Goal: Task Accomplishment & Management: Manage account settings

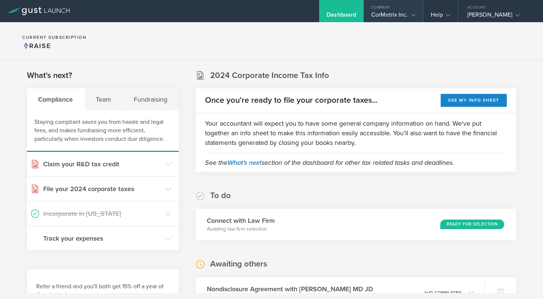
click at [403, 15] on div "CorMetrix Inc." at bounding box center [393, 16] width 44 height 11
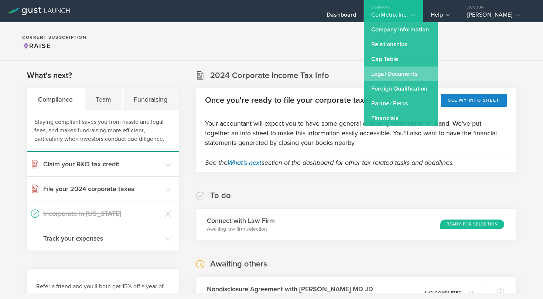
click at [377, 72] on link "Legal Documents" at bounding box center [401, 74] width 74 height 15
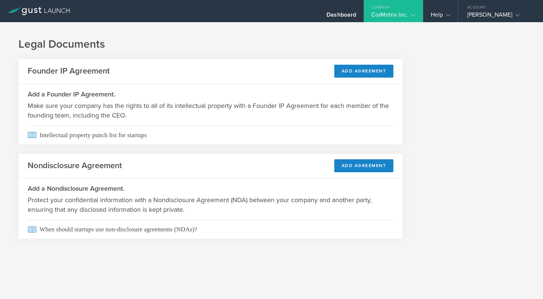
click at [411, 11] on gust-icon at bounding box center [411, 14] width 7 height 7
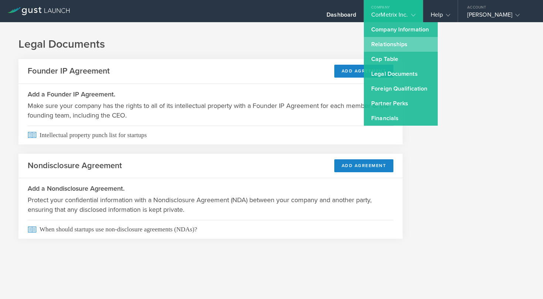
click at [390, 44] on link "Relationships" at bounding box center [401, 44] width 74 height 15
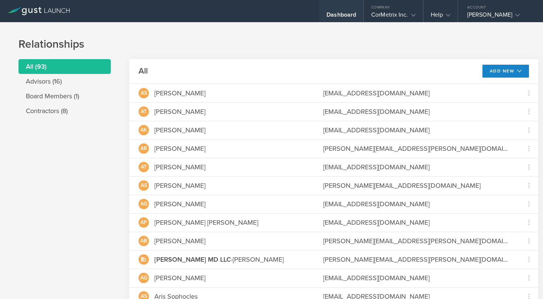
click at [334, 16] on div "Dashboard" at bounding box center [342, 16] width 30 height 11
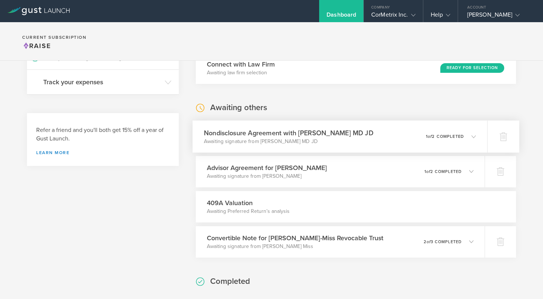
scroll to position [157, 0]
click at [473, 134] on icon at bounding box center [473, 135] width 4 height 4
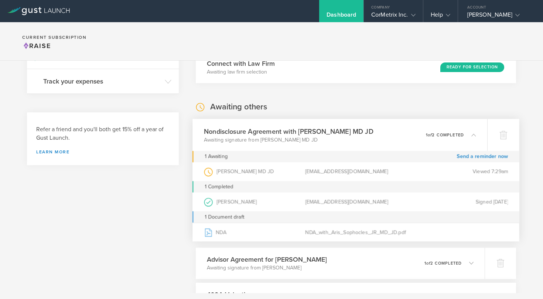
click at [473, 134] on polyline at bounding box center [474, 135] width 4 height 2
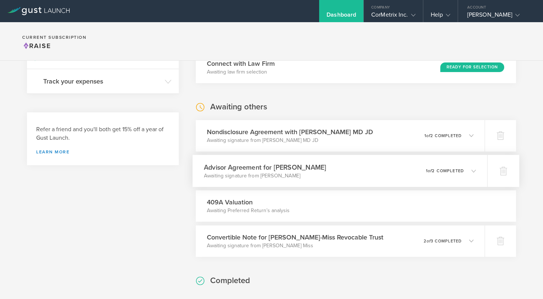
click at [470, 170] on icon at bounding box center [470, 170] width 12 height 7
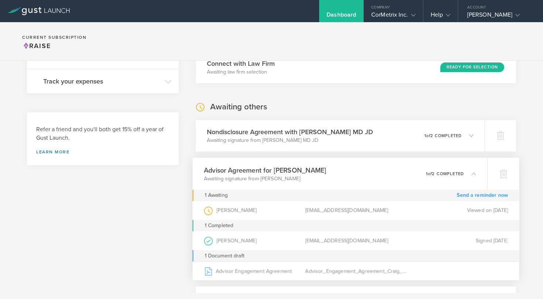
click at [474, 198] on link "Send a reminder now" at bounding box center [482, 195] width 51 height 11
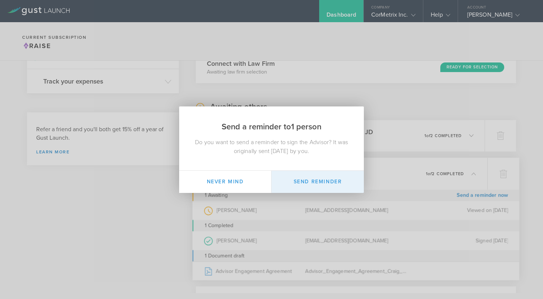
click at [322, 178] on button "Send Reminder" at bounding box center [318, 182] width 92 height 22
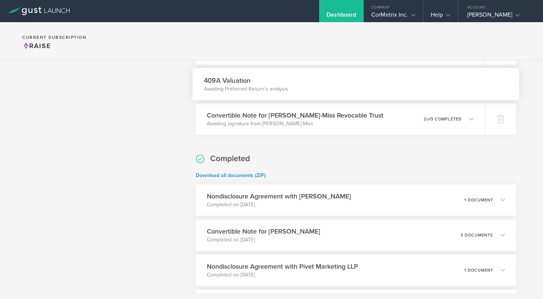
scroll to position [279, 0]
click at [461, 116] on div "0 undeliverable 2 of 3 completed" at bounding box center [450, 118] width 51 height 13
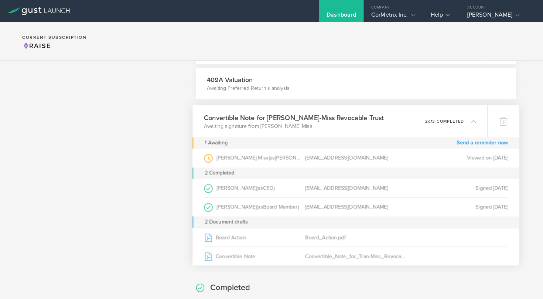
click at [464, 143] on link "Send a reminder now" at bounding box center [482, 142] width 51 height 11
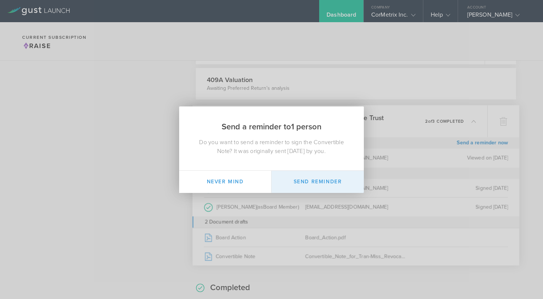
click at [312, 181] on button "Send Reminder" at bounding box center [318, 182] width 92 height 22
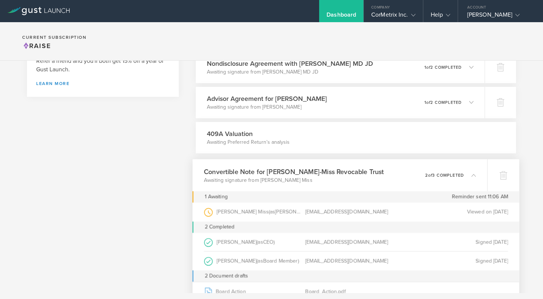
scroll to position [232, 0]
